Goal: Task Accomplishment & Management: Use online tool/utility

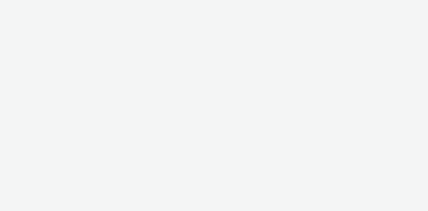
select select "4cb02b07-3b4d-4272-ac98-c1d21eefbd97"
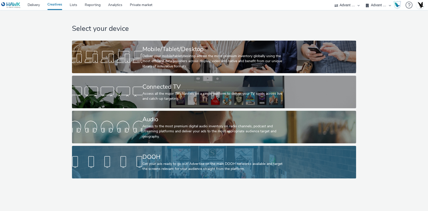
click at [165, 160] on div "DOOH" at bounding box center [212, 157] width 141 height 9
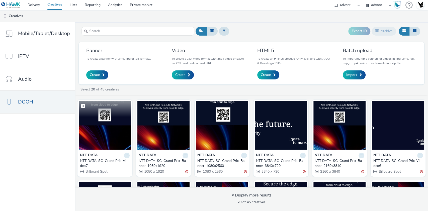
click at [113, 132] on img at bounding box center [105, 125] width 52 height 49
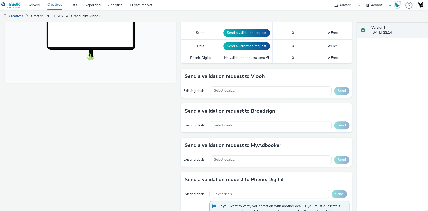
scroll to position [183, 0]
click at [258, 90] on div "Select deals..." at bounding box center [271, 90] width 122 height 9
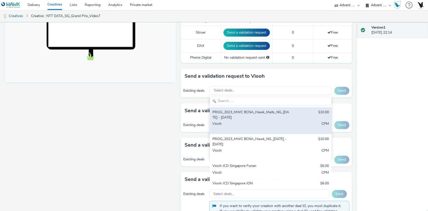
scroll to position [43, 0]
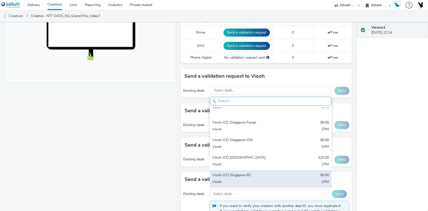
click at [246, 178] on div "Viooh JCD Singapore RC" at bounding box center [250, 176] width 77 height 6
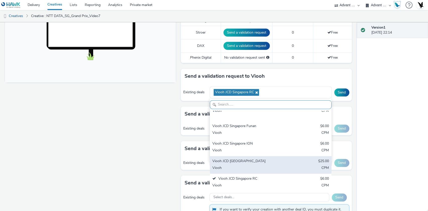
click at [237, 166] on div "Viooh" at bounding box center [250, 169] width 77 height 6
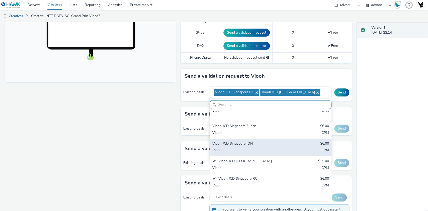
click at [232, 150] on div "Viooh" at bounding box center [250, 151] width 77 height 6
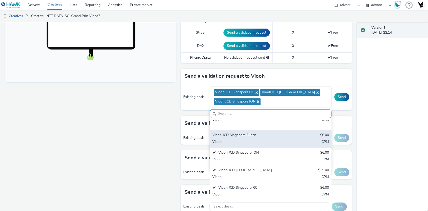
click at [231, 135] on div "Viooh JCD Singapore Funan" at bounding box center [250, 136] width 77 height 6
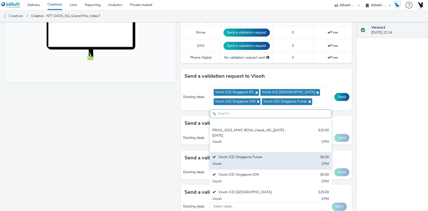
scroll to position [20, 0]
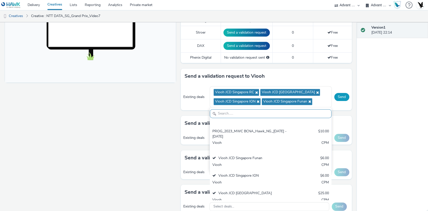
click at [335, 97] on button "Send" at bounding box center [341, 97] width 15 height 8
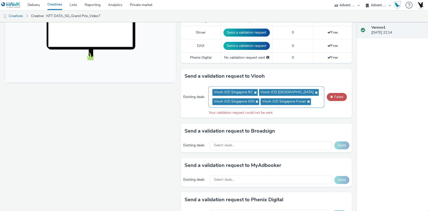
click at [253, 103] on span "Viooh JCD Singapore ION" at bounding box center [235, 101] width 47 height 7
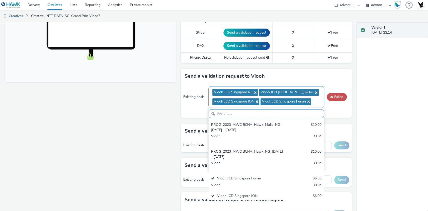
click at [254, 101] on icon at bounding box center [256, 102] width 4 height 4
click at [258, 102] on icon at bounding box center [260, 102] width 4 height 4
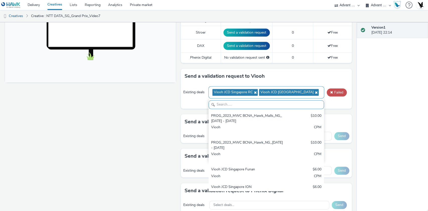
click at [253, 93] on icon at bounding box center [255, 93] width 4 height 4
click at [267, 91] on icon at bounding box center [269, 93] width 4 height 4
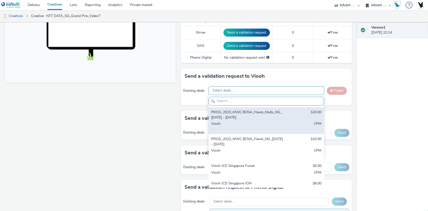
scroll to position [43, 0]
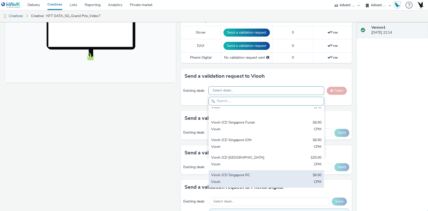
click at [236, 173] on div "Viooh JCD Singapore RC" at bounding box center [247, 176] width 72 height 6
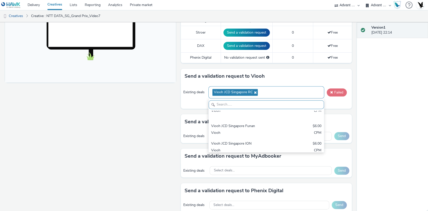
click at [330, 93] on span at bounding box center [331, 93] width 3 height 4
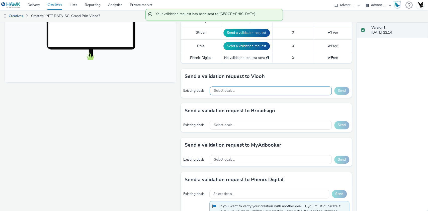
click at [225, 92] on span "Select deals..." at bounding box center [224, 91] width 21 height 4
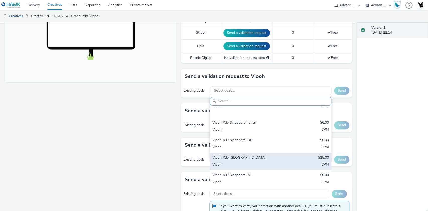
click at [233, 166] on div "Viooh" at bounding box center [250, 165] width 77 height 6
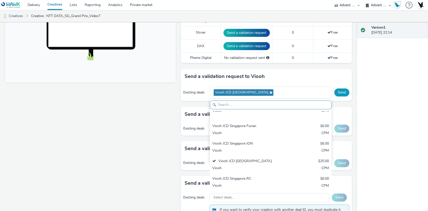
click at [338, 93] on button "Send" at bounding box center [341, 93] width 15 height 8
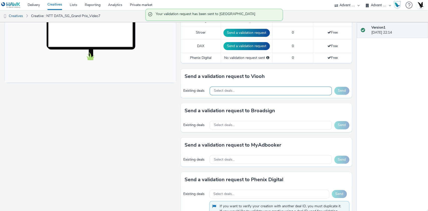
click at [281, 87] on div "Select deals..." at bounding box center [271, 91] width 122 height 9
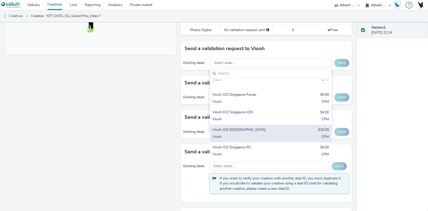
scroll to position [211, 0]
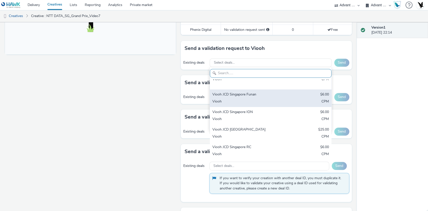
click at [239, 98] on div "Viooh JCD Singapore Funan $6.00 Viooh CPM" at bounding box center [270, 99] width 121 height 18
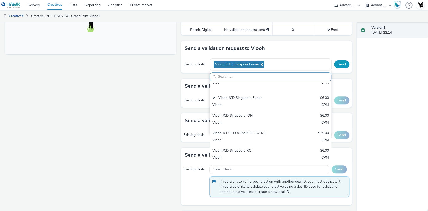
click at [339, 62] on button "Send" at bounding box center [341, 64] width 15 height 8
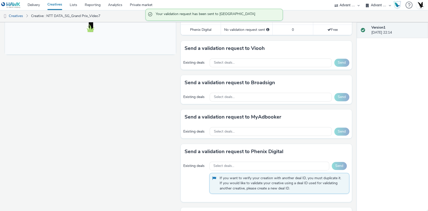
scroll to position [0, 0]
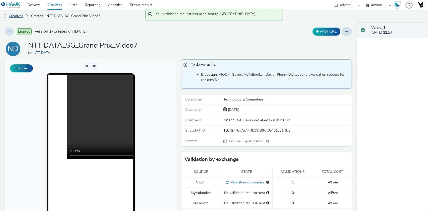
click at [20, 16] on link "Creatives" at bounding box center [13, 16] width 26 height 12
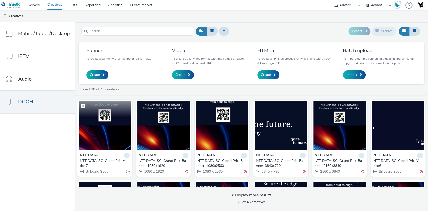
click at [110, 138] on img at bounding box center [105, 125] width 52 height 49
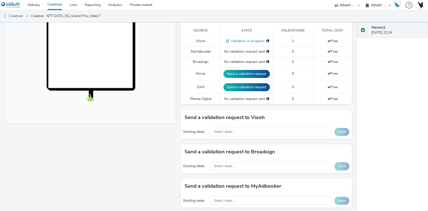
scroll to position [143, 0]
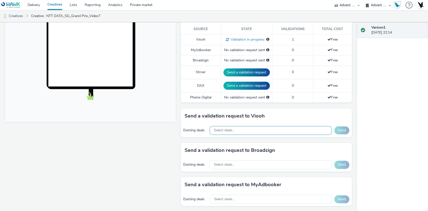
click at [243, 128] on div "Select deals..." at bounding box center [271, 130] width 122 height 9
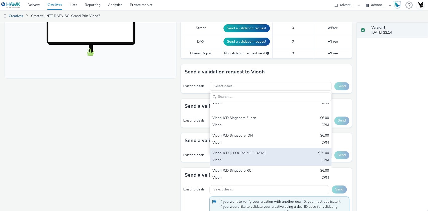
scroll to position [190, 0]
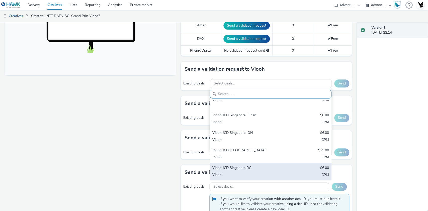
click at [242, 169] on div "Viooh JCD Singapore RC" at bounding box center [250, 169] width 77 height 6
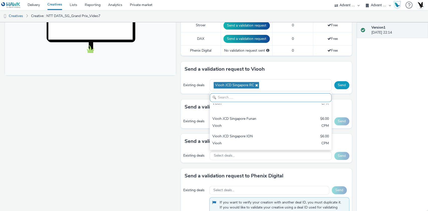
click at [335, 85] on button "Send" at bounding box center [341, 85] width 15 height 8
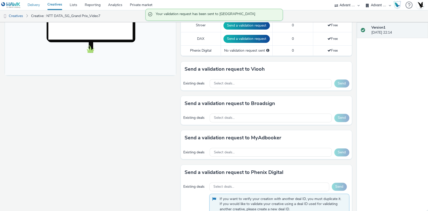
click at [36, 3] on link "Delivery" at bounding box center [34, 5] width 20 height 10
